Goal: Task Accomplishment & Management: Use online tool/utility

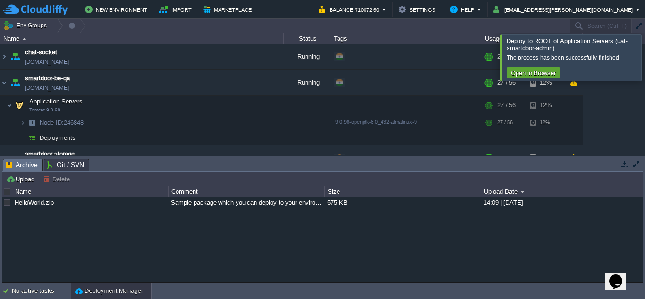
scroll to position [155, 0]
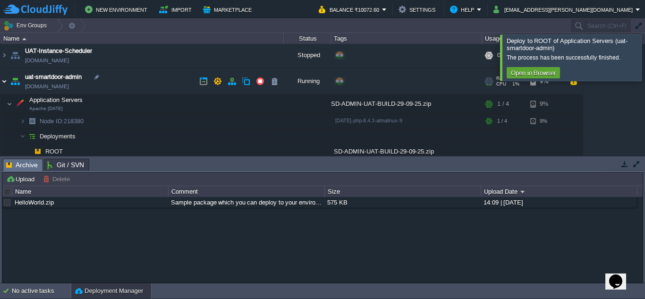
click at [6, 82] on img at bounding box center [4, 80] width 8 height 25
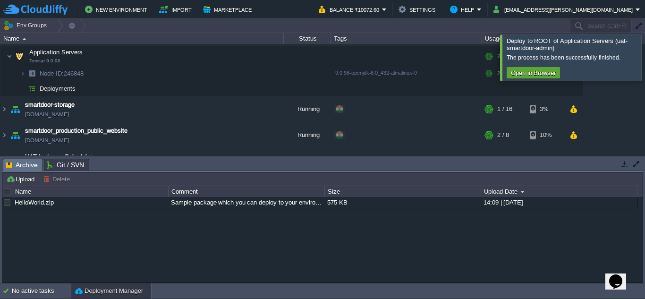
scroll to position [0, 0]
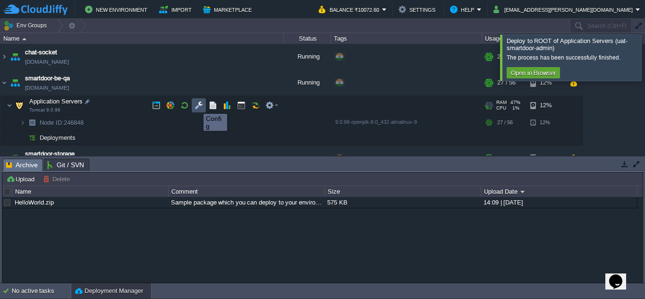
click at [196, 105] on button "button" at bounding box center [199, 105] width 8 height 8
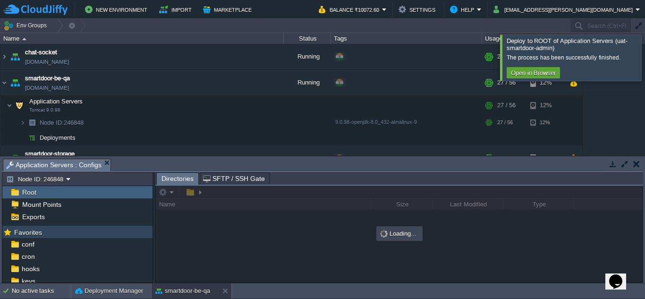
scroll to position [76, 0]
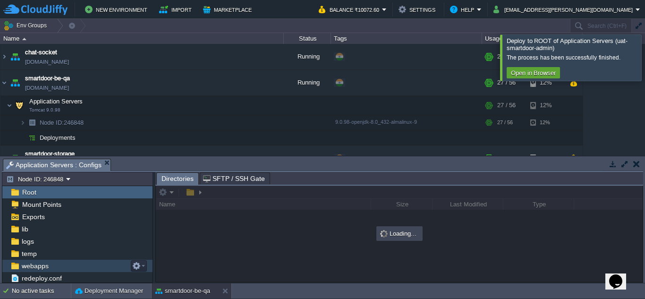
click at [48, 266] on span "webapps" at bounding box center [35, 266] width 30 height 8
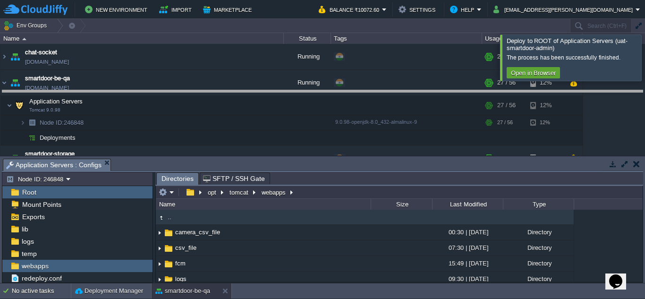
drag, startPoint x: 318, startPoint y: 164, endPoint x: 323, endPoint y: 96, distance: 68.7
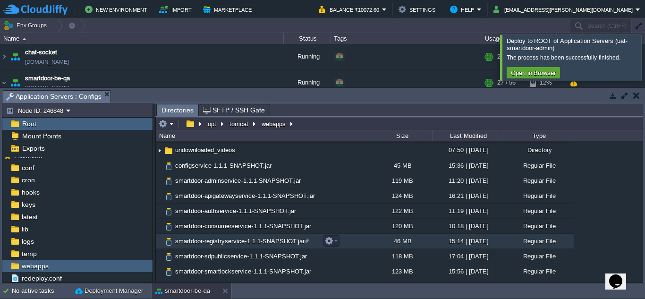
scroll to position [135, 0]
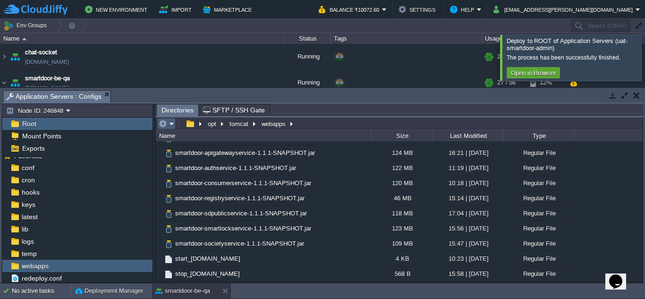
click at [171, 125] on em at bounding box center [167, 123] width 16 height 8
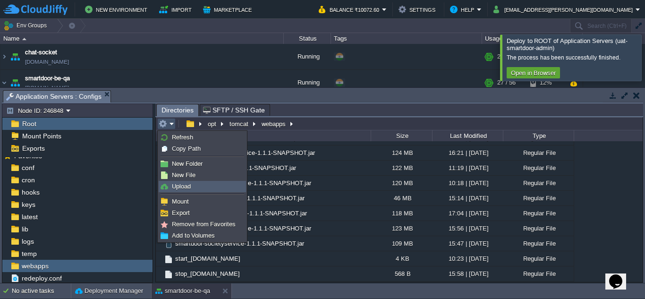
click at [192, 190] on link "Upload" at bounding box center [202, 186] width 86 height 10
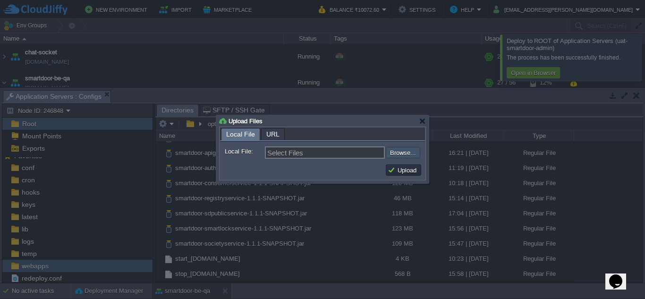
click at [401, 157] on input "file" at bounding box center [360, 152] width 119 height 11
type input "C:\fakepath\smartdoor-smartlockservice-1.1.1-SNAPSHOT.jar"
type input "smartdoor-smartlockservice-1.1.1-SNAPSHOT.jar"
click at [393, 166] on td "Upload" at bounding box center [403, 169] width 35 height 11
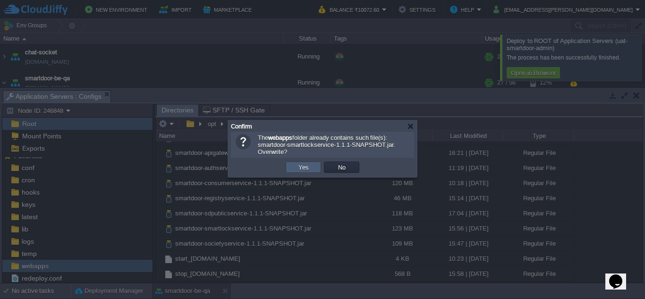
click at [318, 171] on td "Yes" at bounding box center [303, 166] width 35 height 11
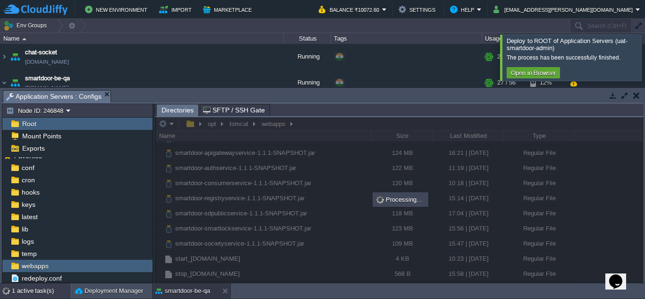
click at [51, 290] on div "1 active task(s)" at bounding box center [41, 290] width 59 height 15
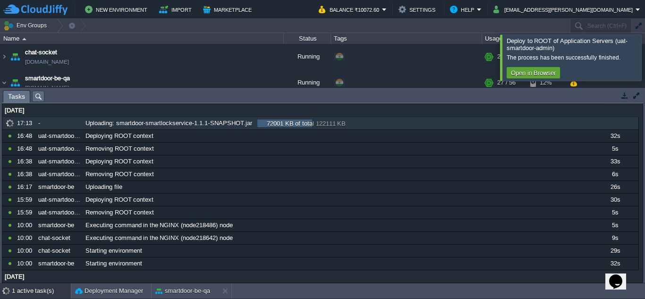
click at [559, 127] on div "Uploading: smartdoor-smartlockservice-1.1.1-SNAPSHOT.jar 72001 KB of total 1221…" at bounding box center [337, 123] width 508 height 12
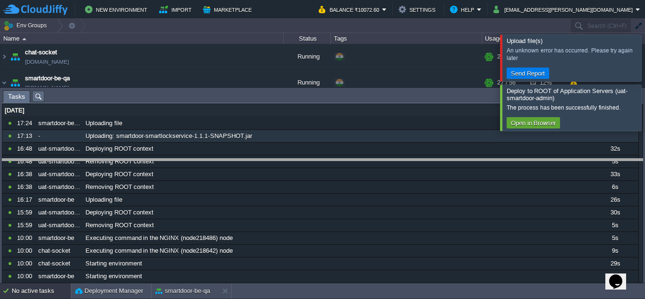
drag, startPoint x: 147, startPoint y: 97, endPoint x: 158, endPoint y: 166, distance: 69.3
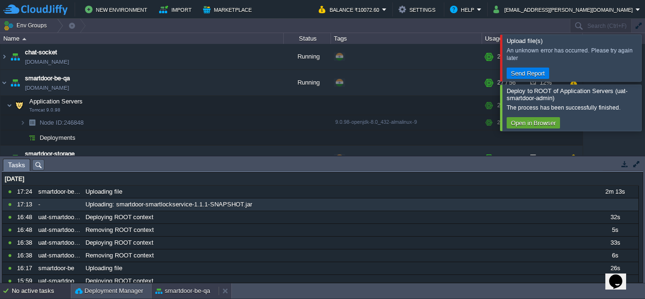
click at [177, 294] on button "smartdoor-be-qa" at bounding box center [182, 290] width 55 height 9
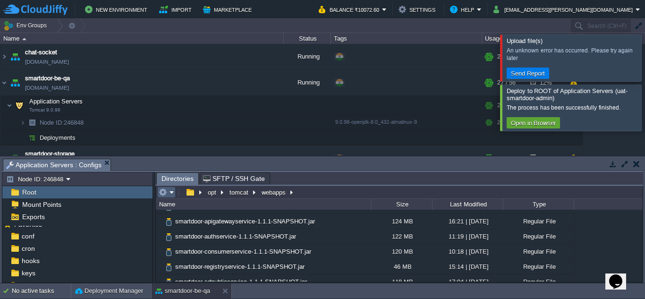
click at [174, 193] on em at bounding box center [167, 192] width 16 height 8
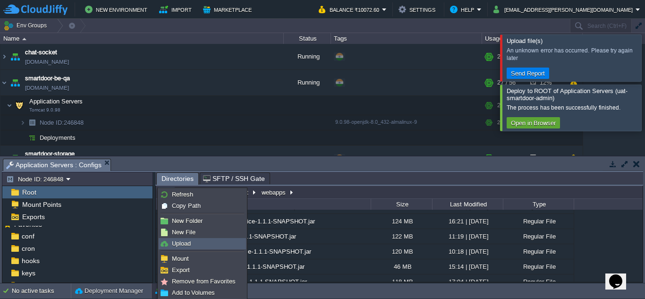
click at [198, 242] on link "Upload" at bounding box center [202, 243] width 86 height 10
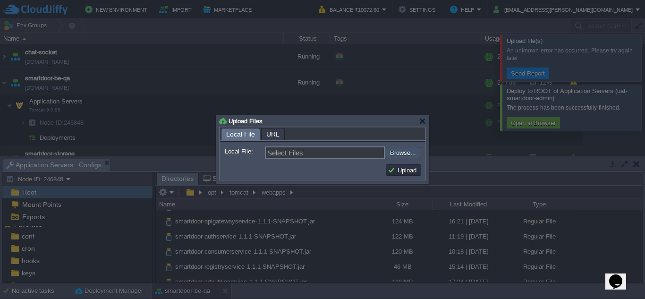
click at [399, 154] on input "file" at bounding box center [360, 152] width 119 height 11
type input "C:\fakepath\smartdoor-smartlockservice-1.1.1-SNAPSHOT.jar"
type input "smartdoor-smartlockservice-1.1.1-SNAPSHOT.jar"
click at [395, 166] on td "Upload" at bounding box center [403, 169] width 35 height 11
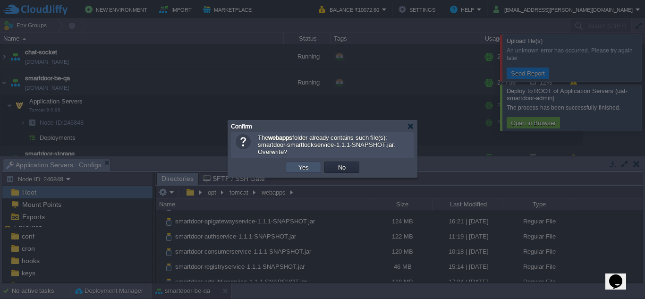
click at [304, 167] on button "Yes" at bounding box center [304, 167] width 16 height 8
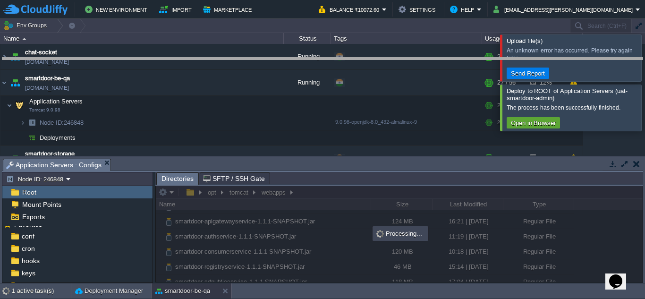
drag, startPoint x: 312, startPoint y: 166, endPoint x: 322, endPoint y: 64, distance: 102.0
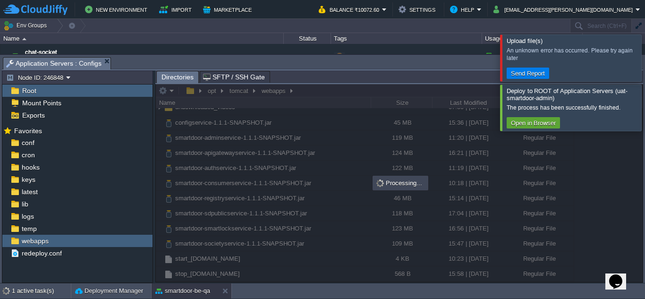
click at [645, 56] on div at bounding box center [656, 57] width 0 height 46
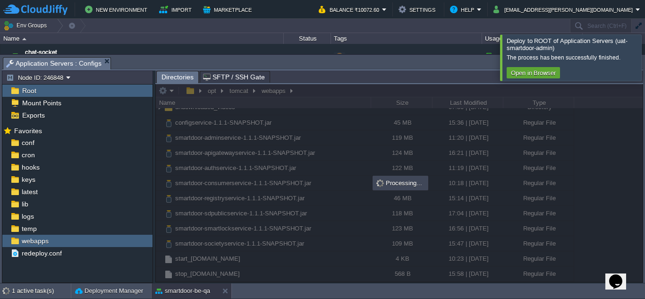
click at [645, 63] on div at bounding box center [656, 57] width 0 height 46
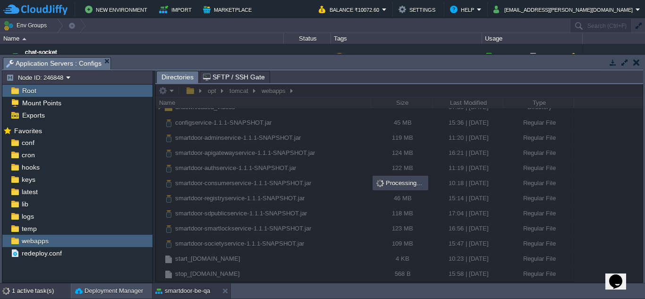
click at [50, 287] on div "1 active task(s)" at bounding box center [41, 290] width 59 height 15
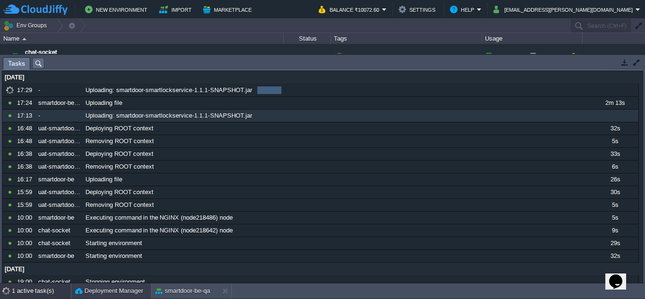
click at [77, 290] on button "Deployment Manager" at bounding box center [109, 290] width 68 height 9
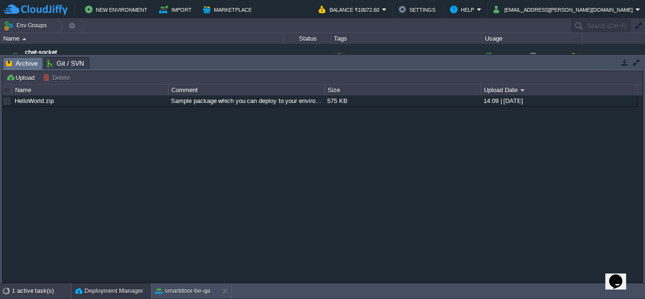
click at [47, 292] on div "1 active task(s)" at bounding box center [41, 290] width 59 height 15
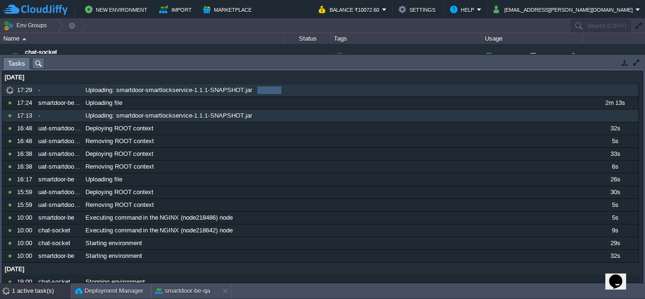
click at [298, 93] on div "31980 KB of total 122111 KB 31980 KB of total 122111 KB" at bounding box center [303, 91] width 93 height 10
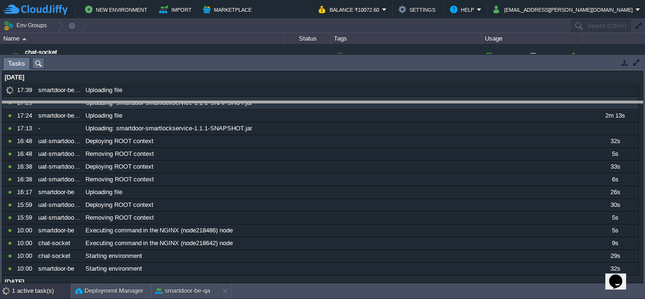
drag, startPoint x: 329, startPoint y: 62, endPoint x: 326, endPoint y: 121, distance: 59.1
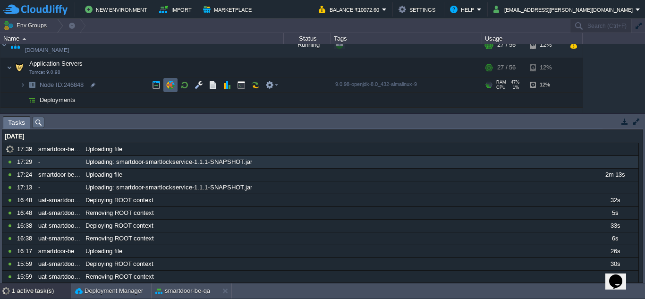
scroll to position [38, 0]
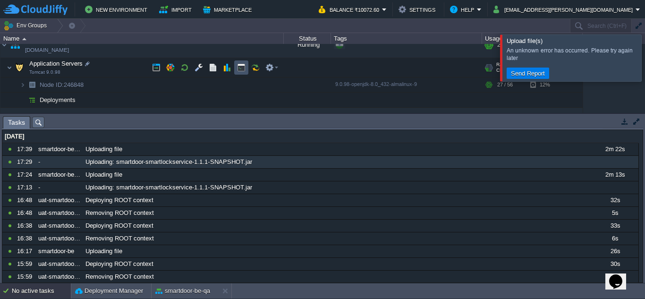
click at [240, 68] on button "button" at bounding box center [241, 67] width 8 height 8
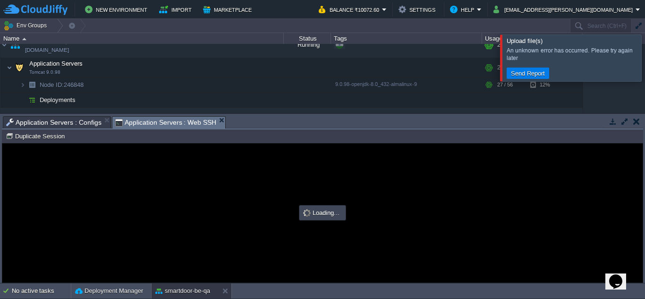
scroll to position [0, 0]
type input "#000000"
